Goal: Navigation & Orientation: Find specific page/section

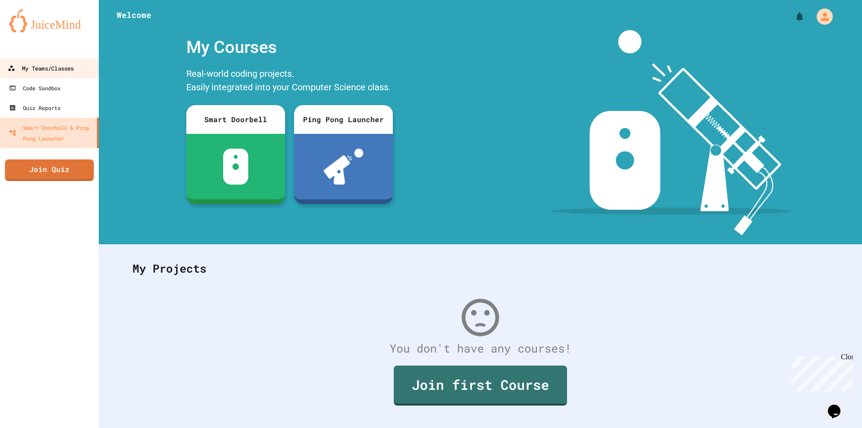
click at [71, 73] on div "My Teams/Classes" at bounding box center [41, 68] width 66 height 11
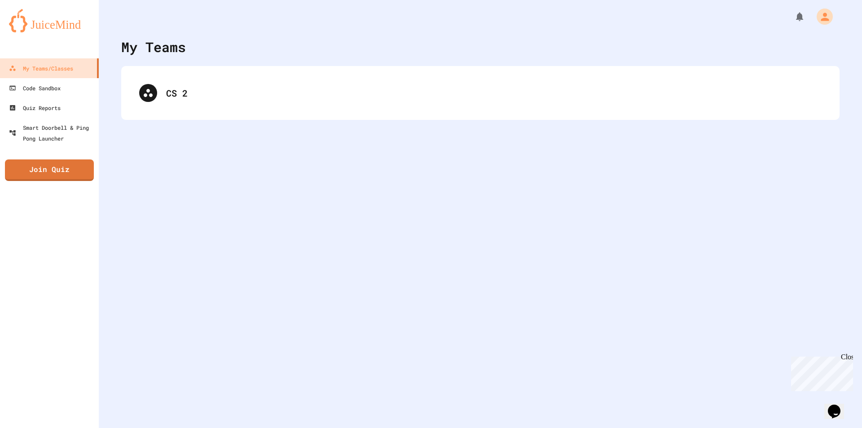
click at [174, 75] on div "CS 2" at bounding box center [480, 93] width 718 height 54
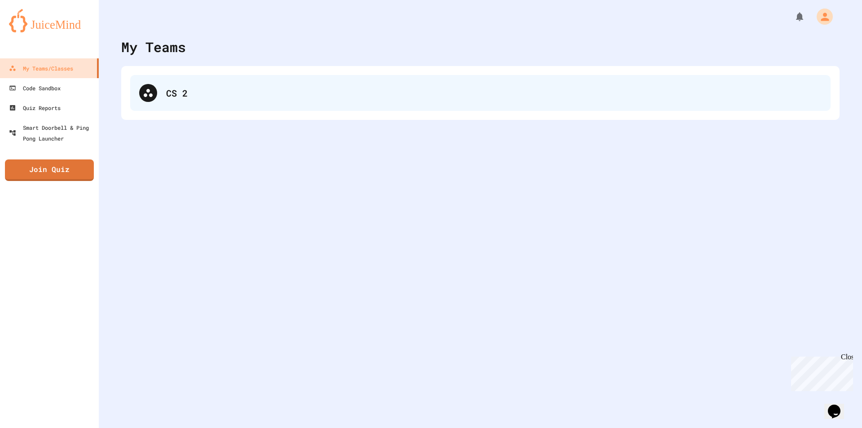
click at [170, 78] on div "CS 2" at bounding box center [480, 93] width 700 height 36
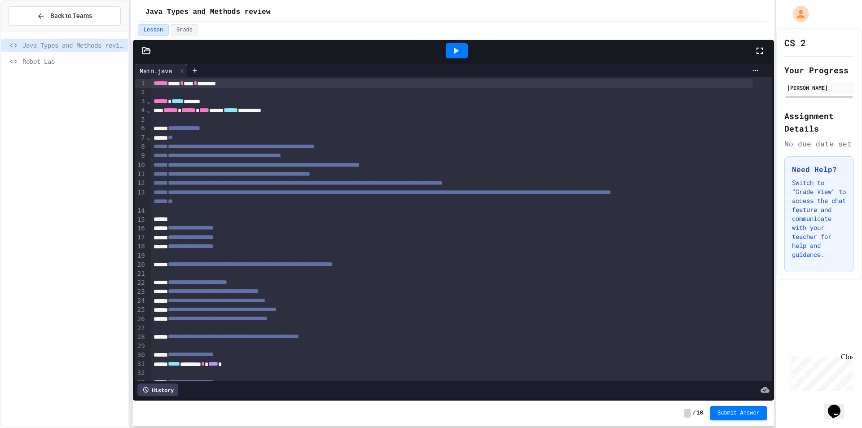
click at [101, 66] on span "Robot Lab" at bounding box center [73, 61] width 102 height 9
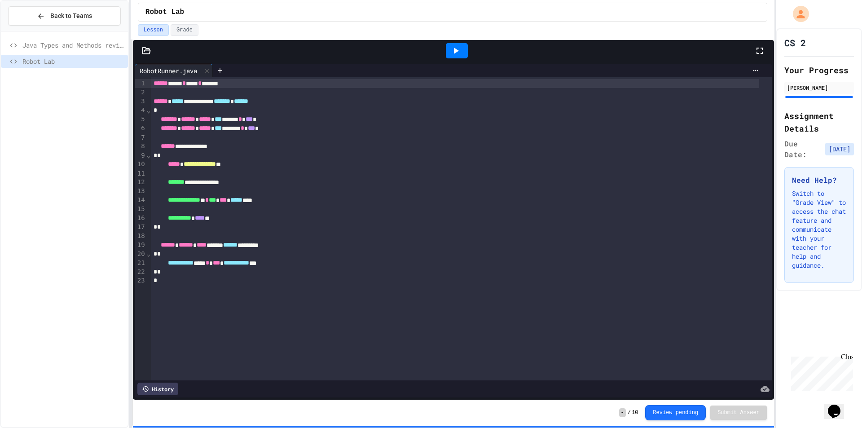
click at [151, 54] on div at bounding box center [146, 50] width 27 height 9
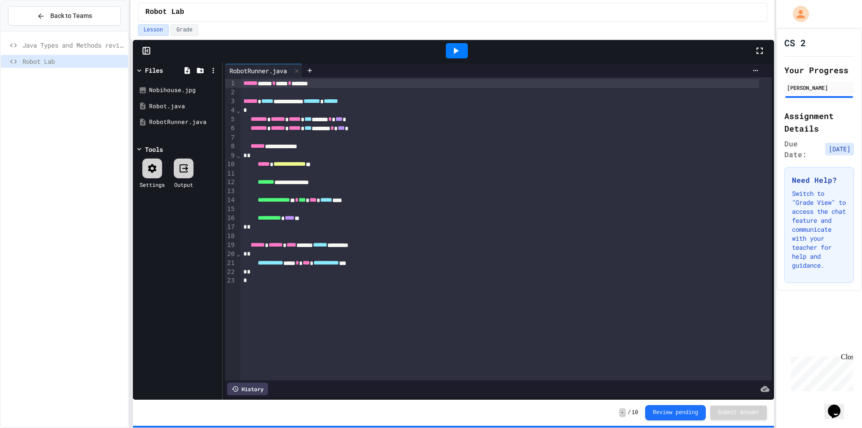
click at [461, 46] on icon at bounding box center [455, 50] width 11 height 11
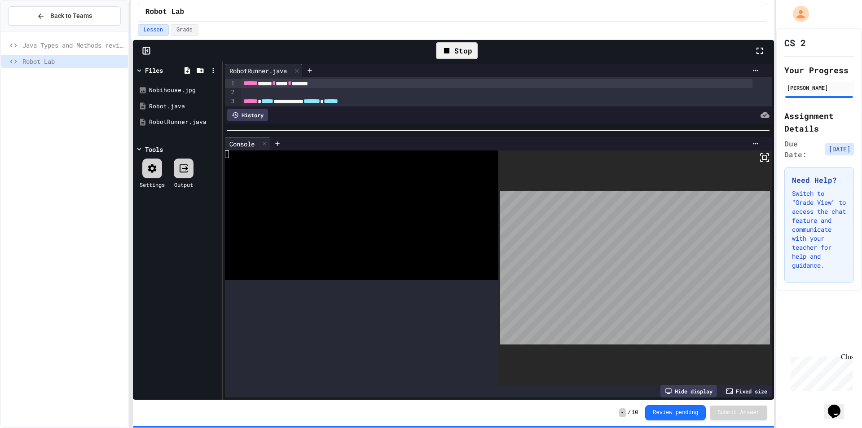
click at [563, 127] on div at bounding box center [498, 130] width 551 height 9
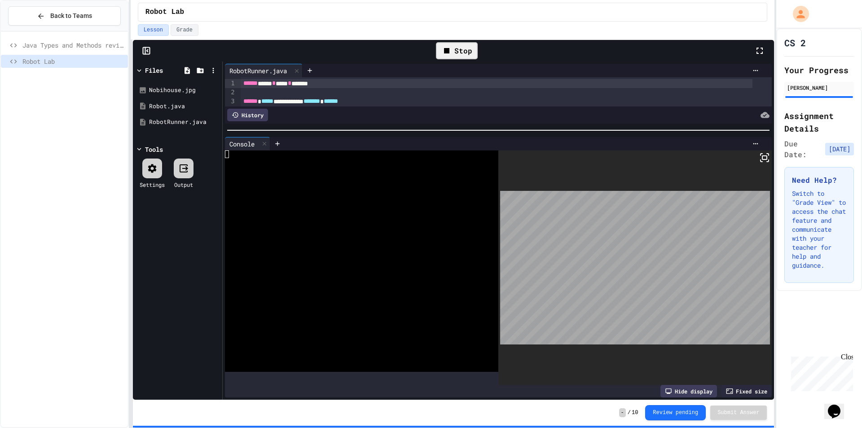
click at [762, 156] on rect at bounding box center [764, 158] width 4 height 4
click at [84, 12] on span "Back to Teams" at bounding box center [71, 15] width 42 height 9
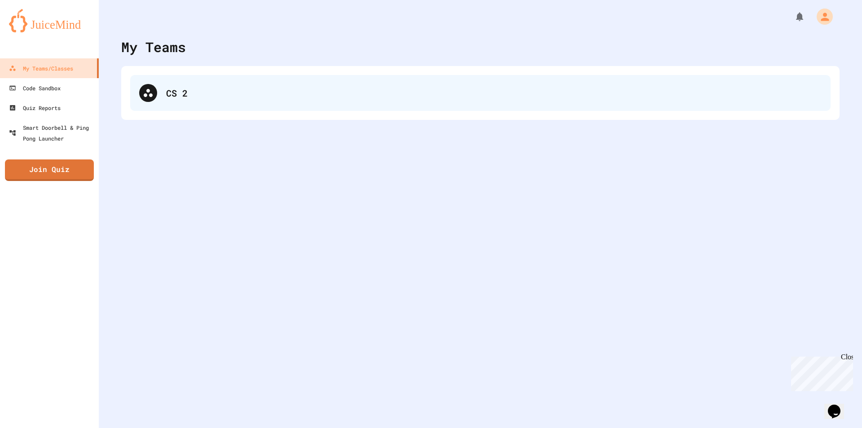
click at [171, 85] on div "CS 2" at bounding box center [480, 93] width 700 height 36
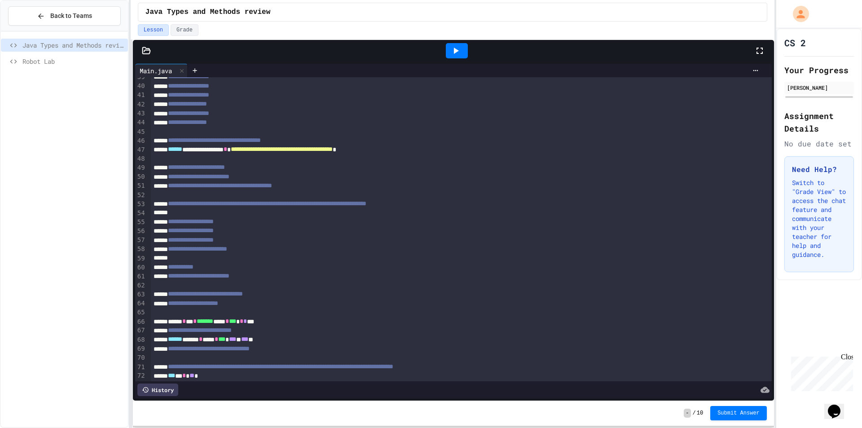
scroll to position [455, 0]
